Goal: Transaction & Acquisition: Obtain resource

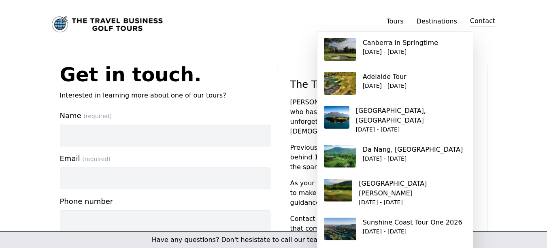
click at [400, 23] on link "Tours" at bounding box center [394, 21] width 17 height 8
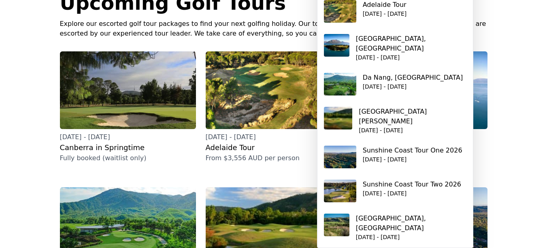
scroll to position [76, 0]
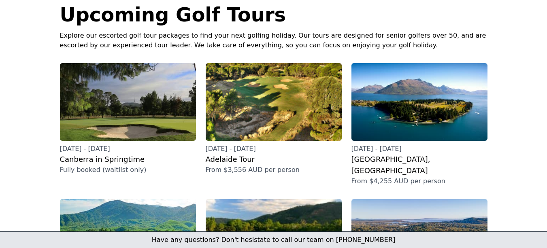
scroll to position [53, 0]
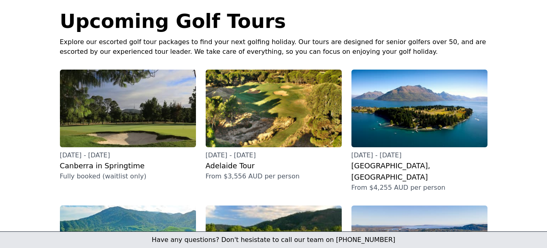
click at [409, 170] on h3 "[GEOGRAPHIC_DATA], [GEOGRAPHIC_DATA]" at bounding box center [419, 171] width 136 height 23
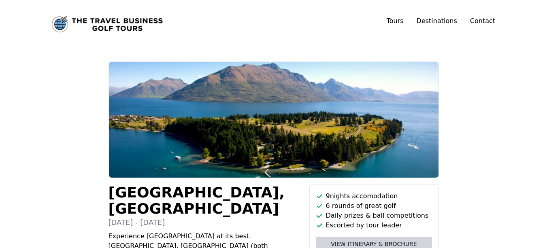
scroll to position [33, 0]
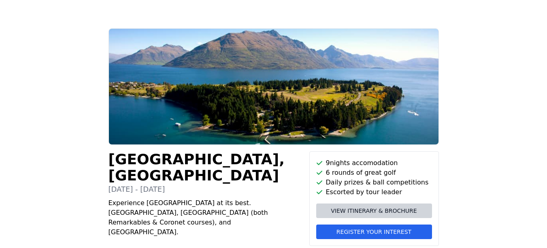
click at [421, 209] on link "View itinerary & brochure" at bounding box center [374, 211] width 116 height 15
